Goal: Task Accomplishment & Management: Manage account settings

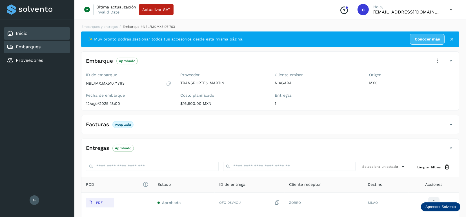
click at [27, 33] on div "Inicio" at bounding box center [37, 33] width 66 height 12
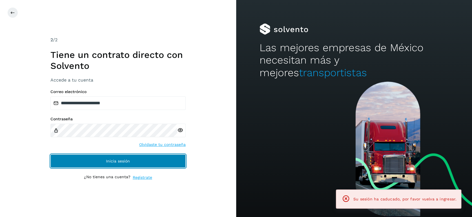
click at [125, 160] on span "Inicia sesión" at bounding box center [118, 161] width 24 height 4
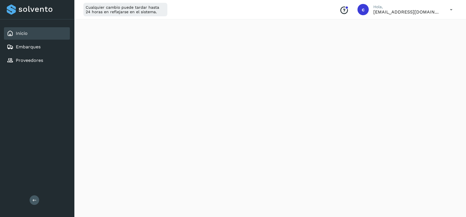
scroll to position [643, 0]
